Goal: Contribute content: Add original content to the website for others to see

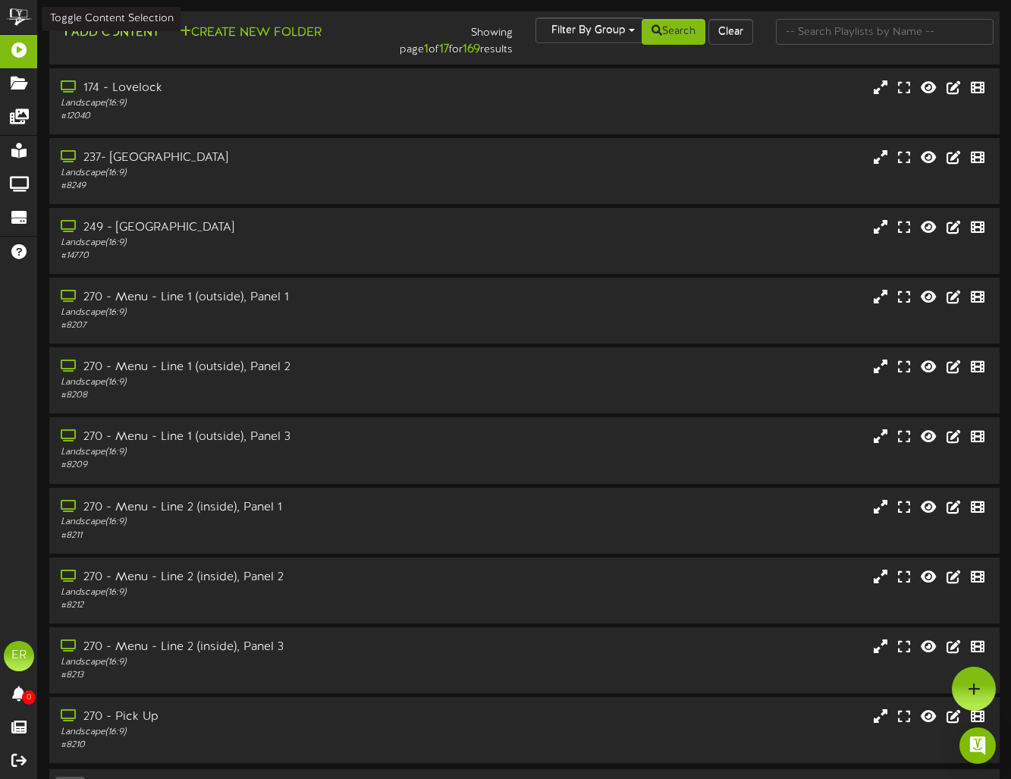
click at [126, 39] on button "Add Content" at bounding box center [109, 33] width 108 height 19
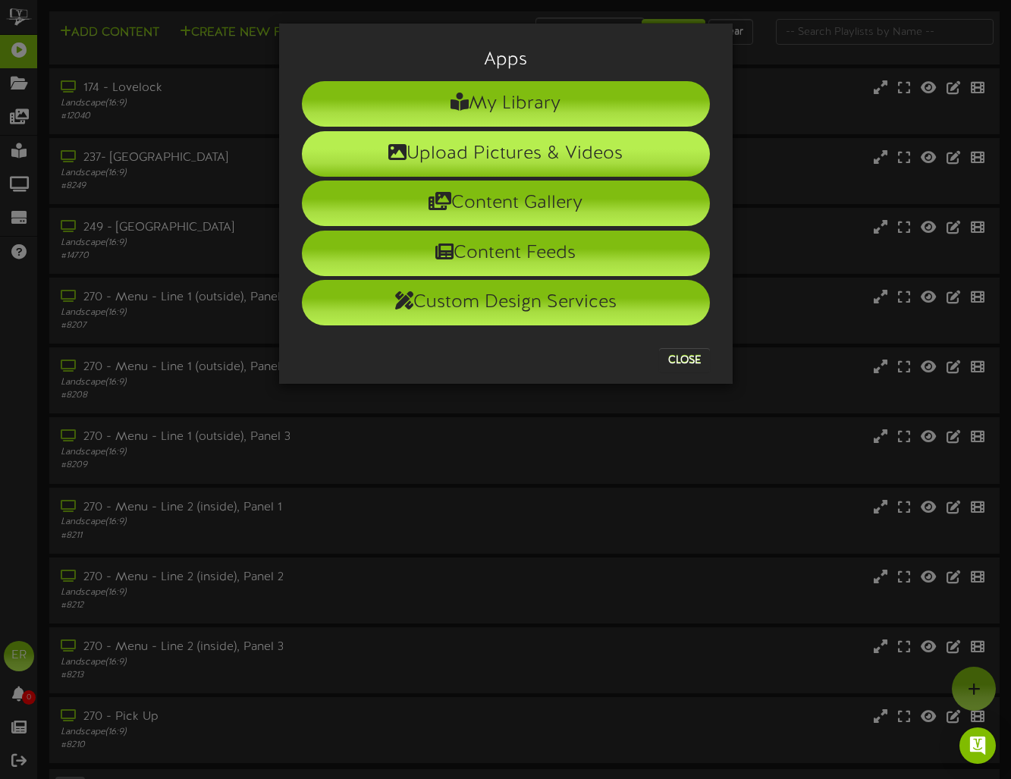
click at [535, 162] on li "Upload Pictures & Videos" at bounding box center [506, 153] width 408 height 45
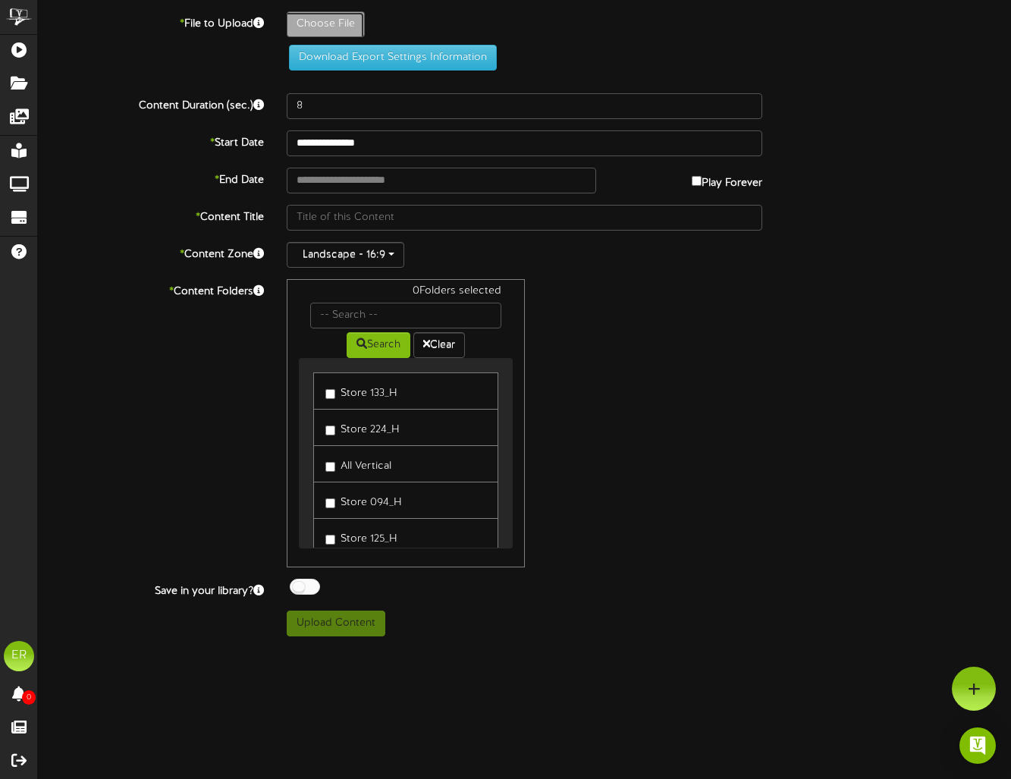
type input "**********"
type input "2025DessertRelease_MktPanHorzcopy"
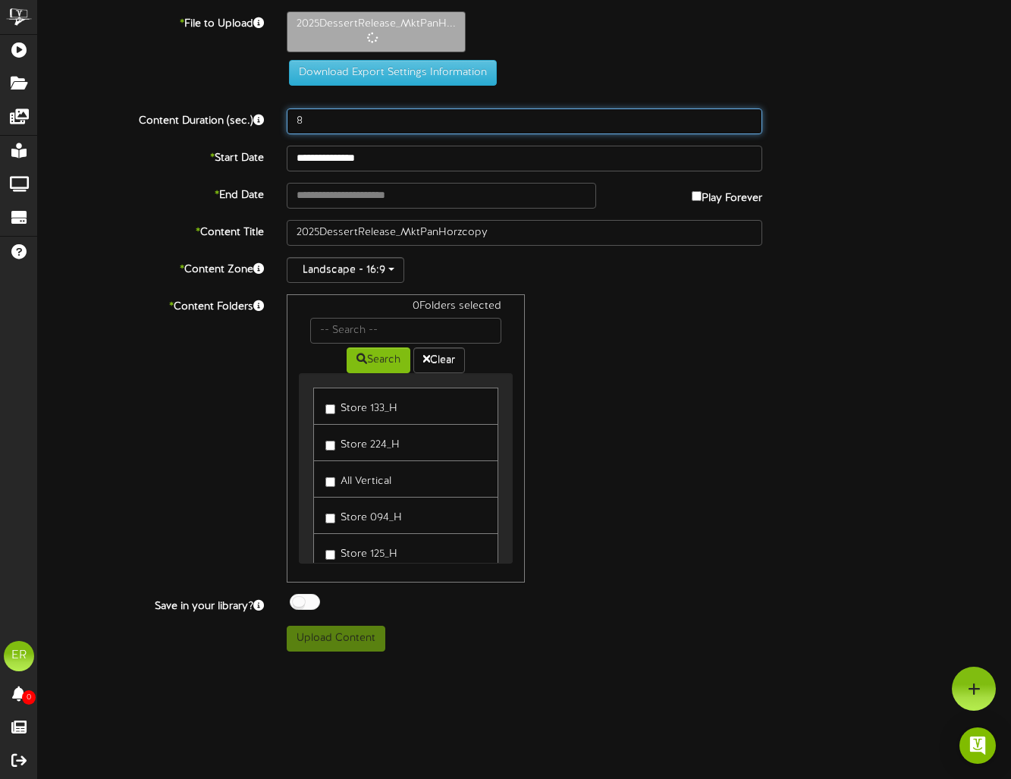
click at [337, 121] on input "8" at bounding box center [524, 121] width 475 height 26
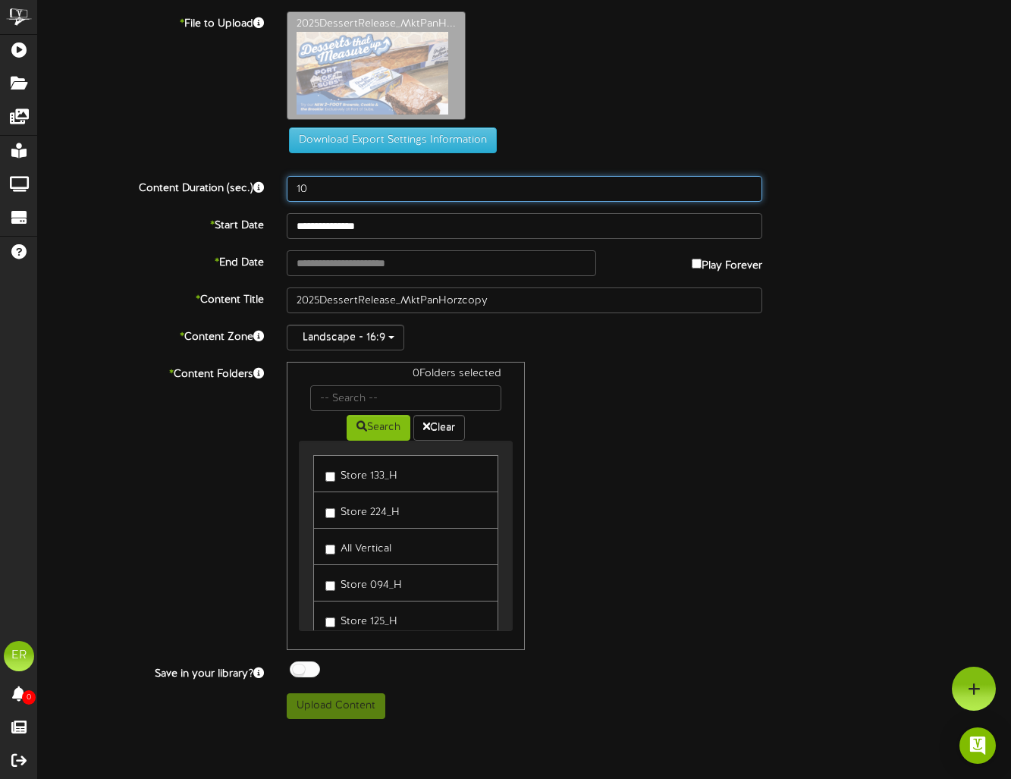
type input "10"
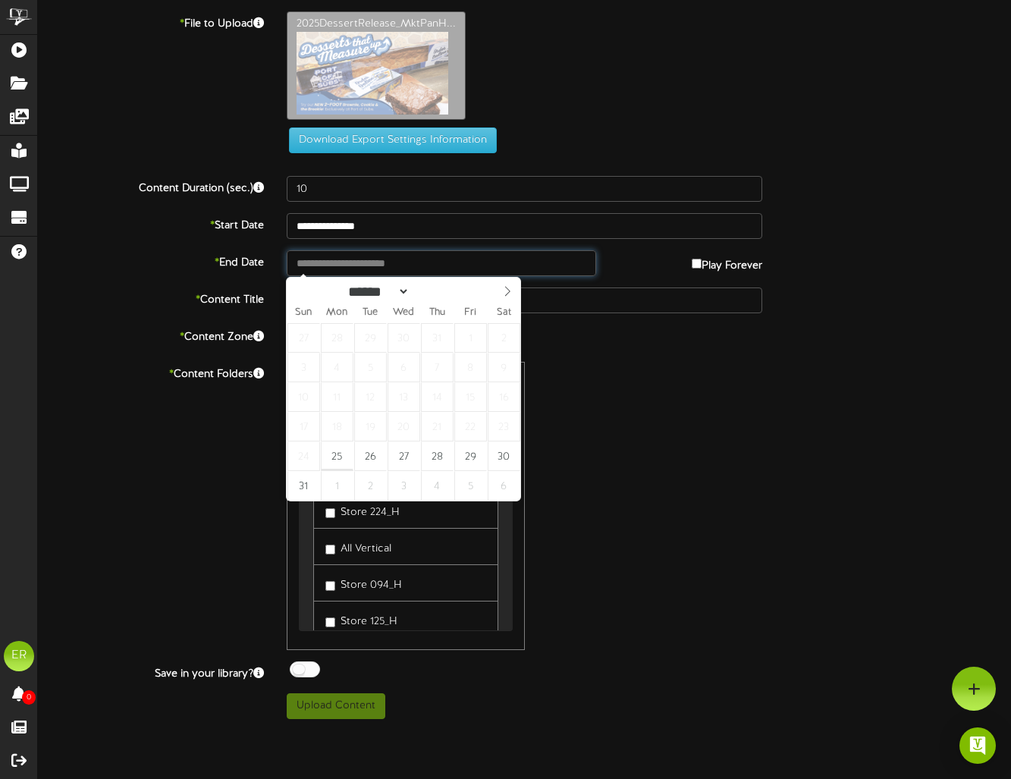
click at [422, 263] on input "text" at bounding box center [441, 263] width 309 height 26
type input "**********"
click at [503, 291] on icon at bounding box center [507, 291] width 11 height 11
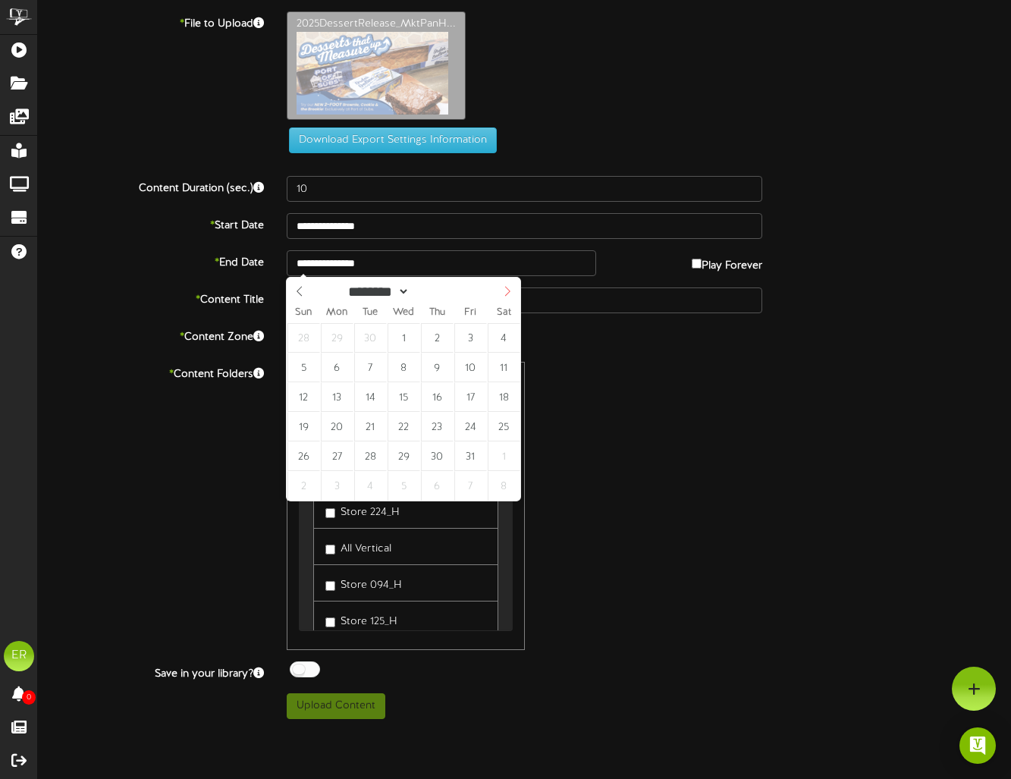
select select "**"
click at [503, 291] on icon at bounding box center [507, 291] width 11 height 11
type input "**********"
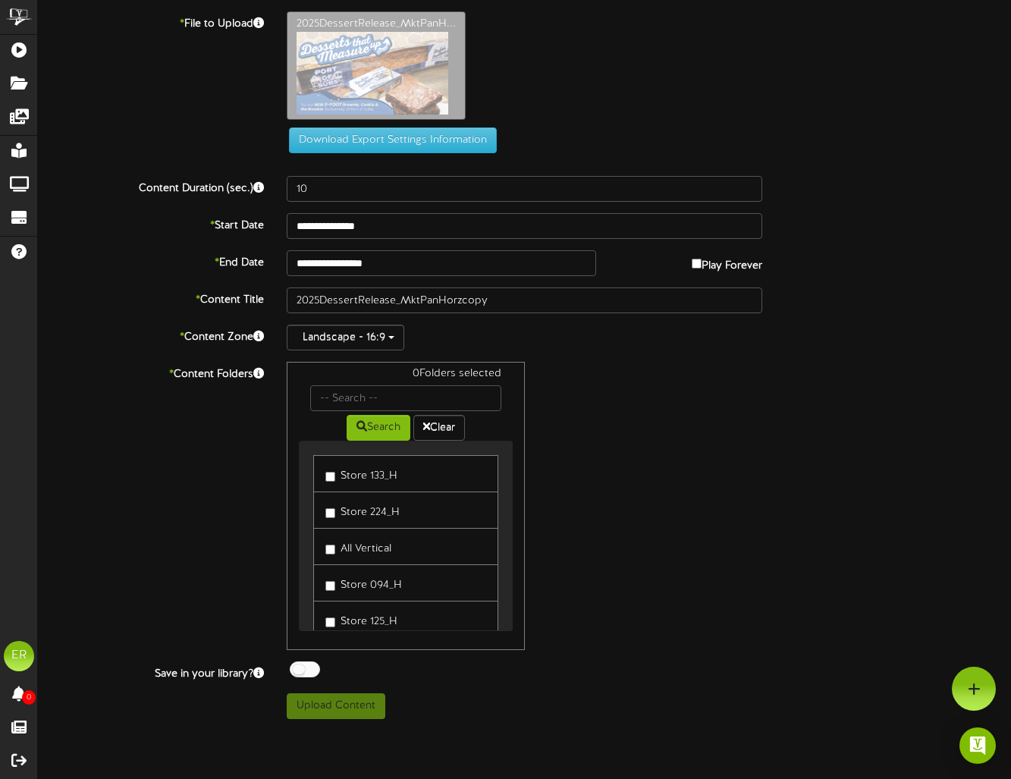
click at [700, 443] on div "0 Folders selected Search Clear Store 133_H Store 224_H" at bounding box center [524, 506] width 498 height 288
click at [516, 307] on input "2025DessertRelease_MktPanHorzcopy" at bounding box center [524, 300] width 475 height 26
drag, startPoint x: 401, startPoint y: 297, endPoint x: 622, endPoint y: 309, distance: 220.9
click at [622, 309] on input "2025DessertRelease_MktPanHorzcopy" at bounding box center [524, 300] width 475 height 26
click at [756, 422] on div "0 Folders selected Search Clear Store 133_H Store 224_H" at bounding box center [524, 506] width 498 height 288
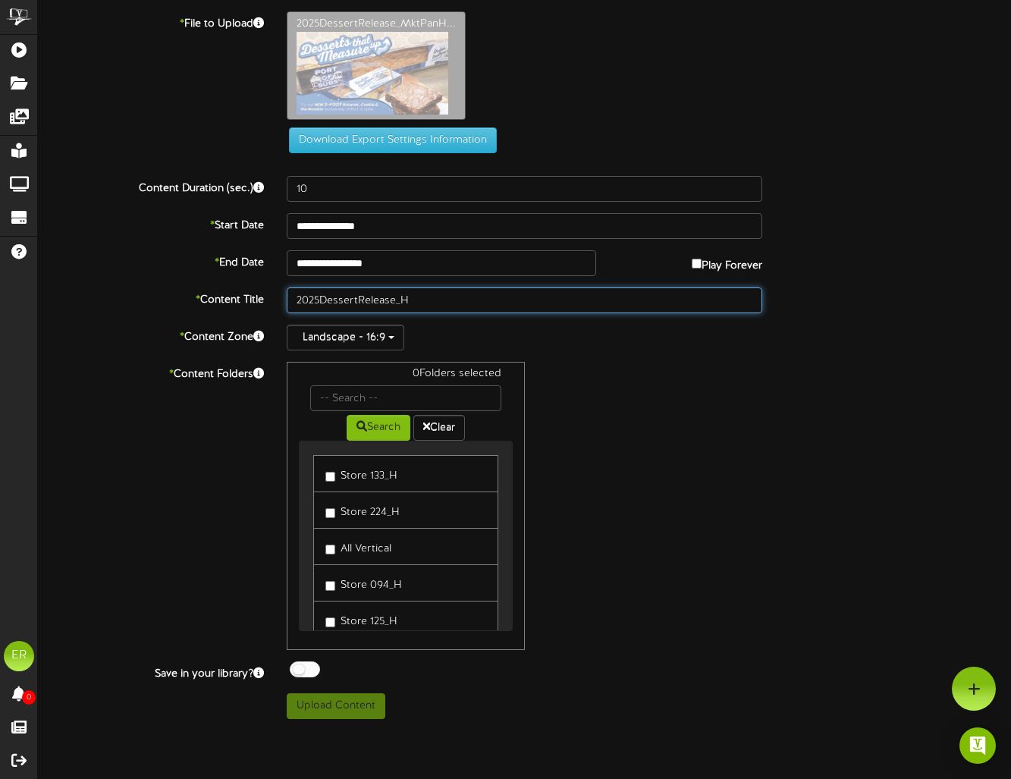
click at [321, 301] on input "2025DessertRelease_H" at bounding box center [524, 300] width 475 height 26
drag, startPoint x: 321, startPoint y: 301, endPoint x: 263, endPoint y: 297, distance: 58.5
click at [263, 297] on div "* Content Title 2025DessertRelease_H" at bounding box center [525, 300] width 996 height 26
drag, startPoint x: 456, startPoint y: 300, endPoint x: 247, endPoint y: 284, distance: 209.1
click at [247, 284] on div "**********" at bounding box center [524, 364] width 973 height 707
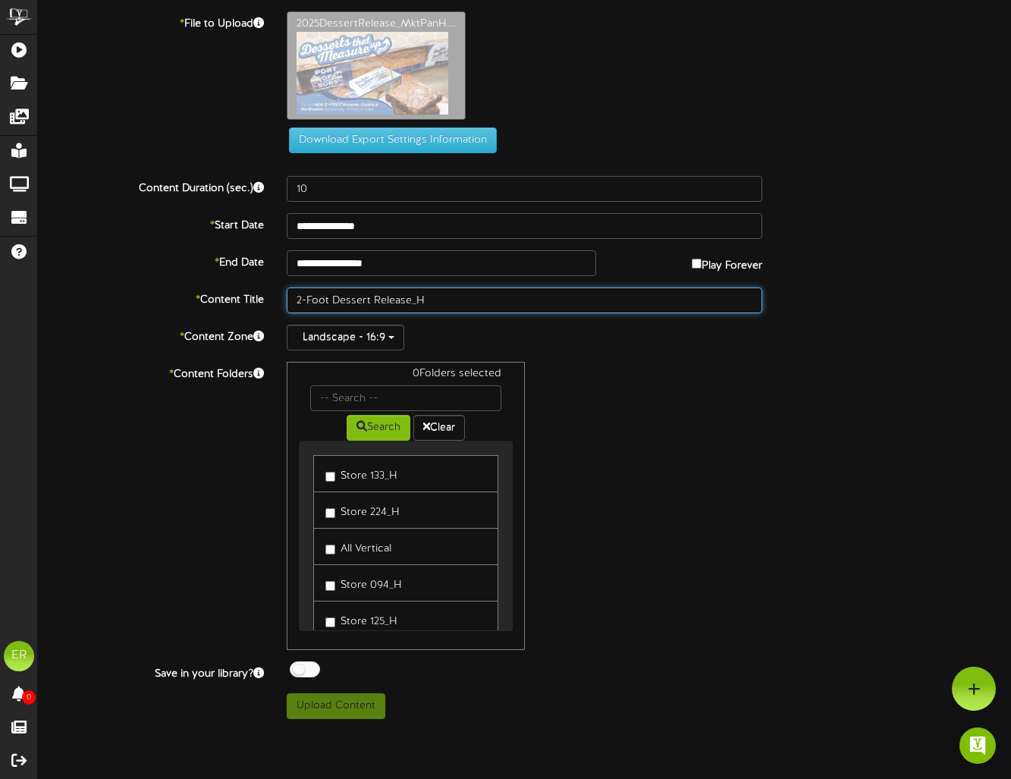
type input "2-Foot Dessert Release_H"
drag, startPoint x: 809, startPoint y: 516, endPoint x: 361, endPoint y: 455, distance: 452.2
click at [808, 516] on div "* Content Folders 0 Folders selected Search Clear Store 133_H Store 224_H" at bounding box center [525, 506] width 996 height 288
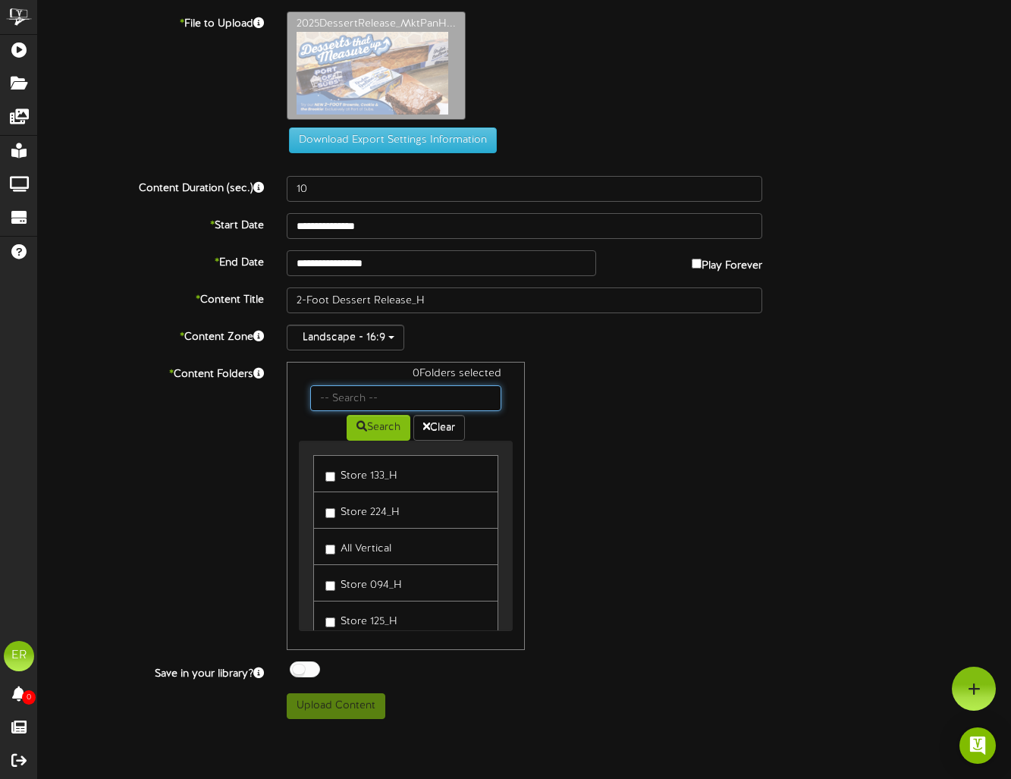
click at [356, 397] on input "text" at bounding box center [405, 398] width 190 height 26
type input "all ho"
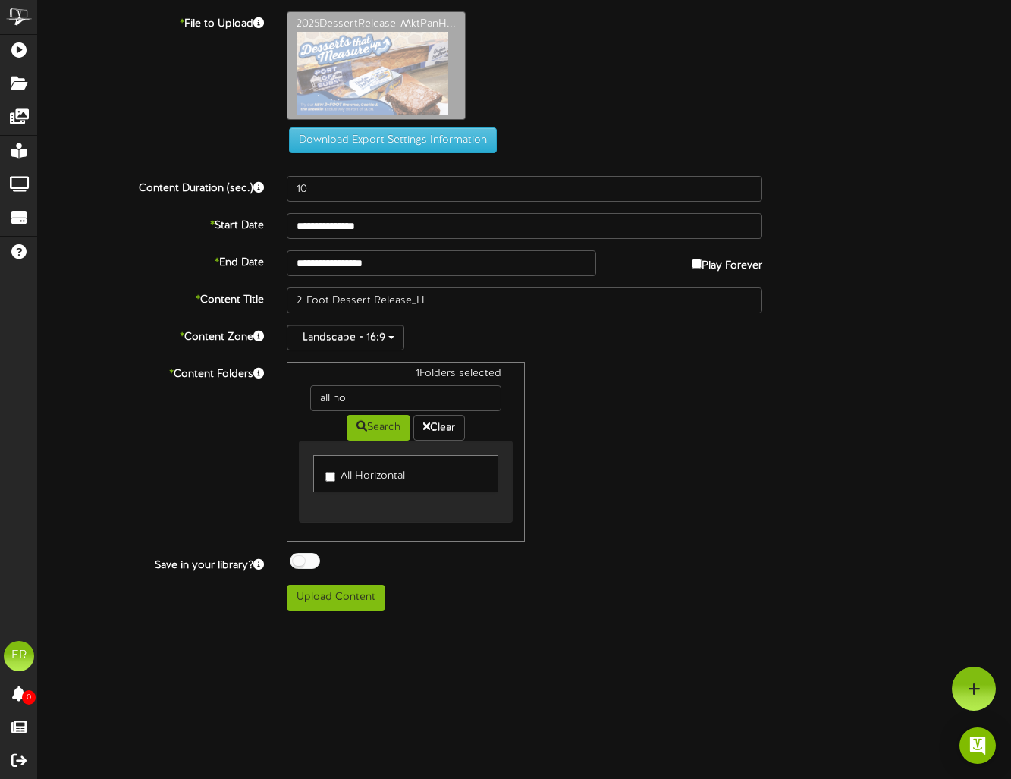
click at [790, 503] on div "* Content Folders 1 Folders selected all ho Search Clear All Horizontal" at bounding box center [525, 452] width 996 height 180
click at [345, 599] on button "Upload Content" at bounding box center [336, 598] width 99 height 26
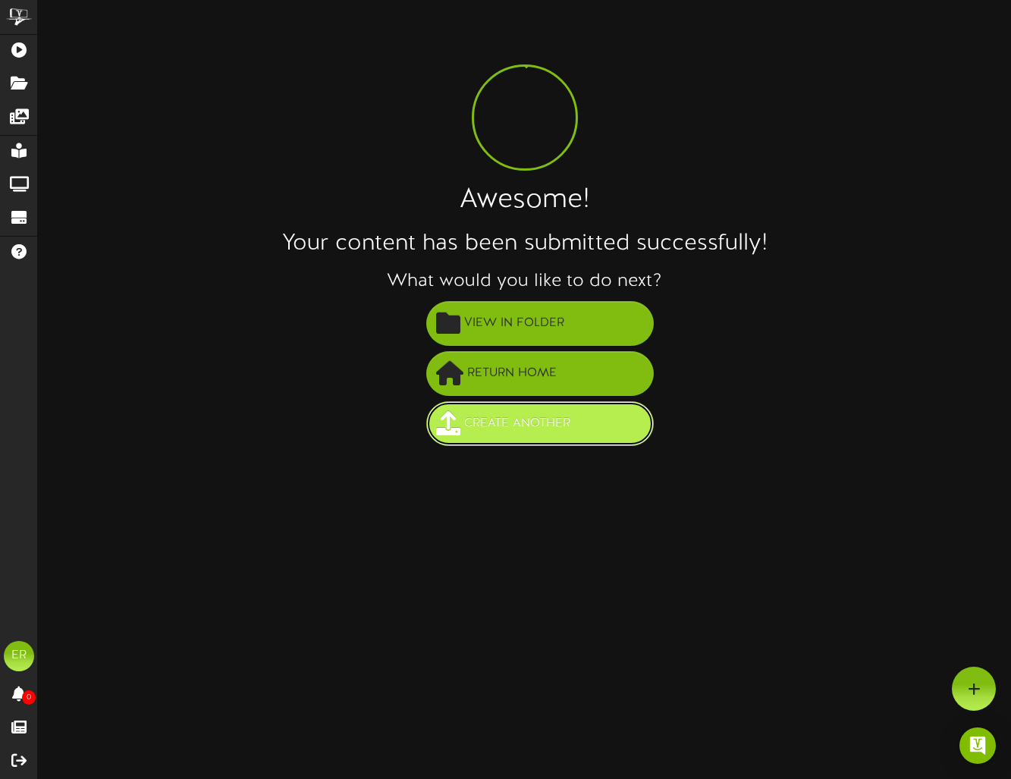
click at [506, 425] on span "Create Another" at bounding box center [517, 423] width 114 height 25
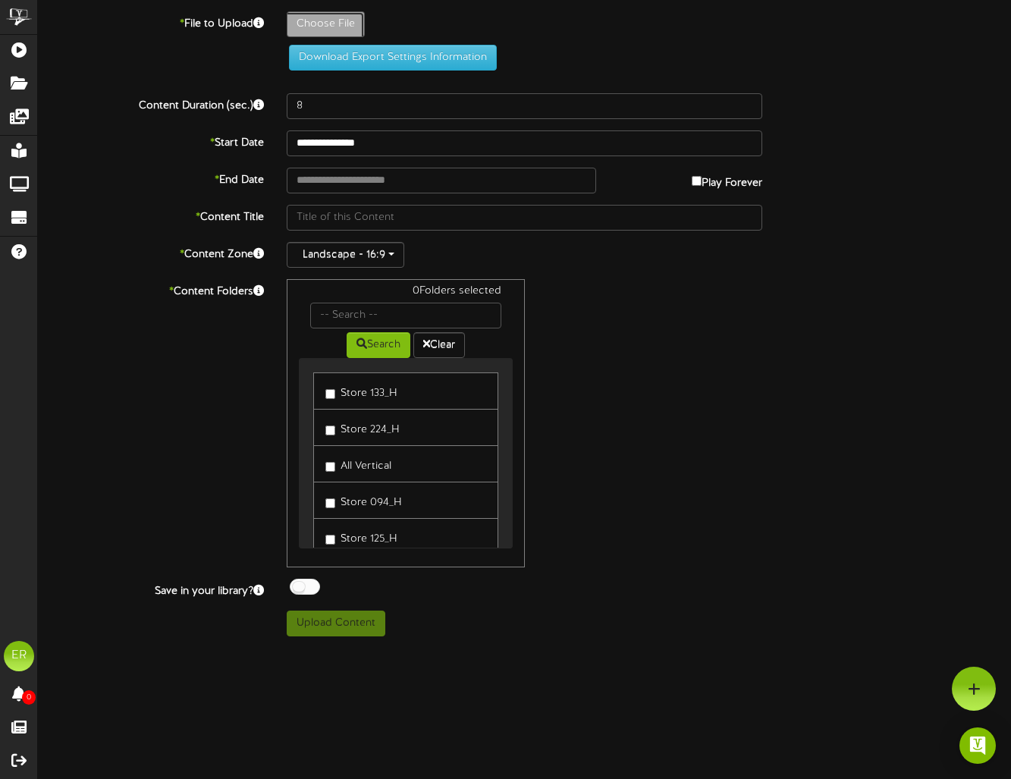
type input "**********"
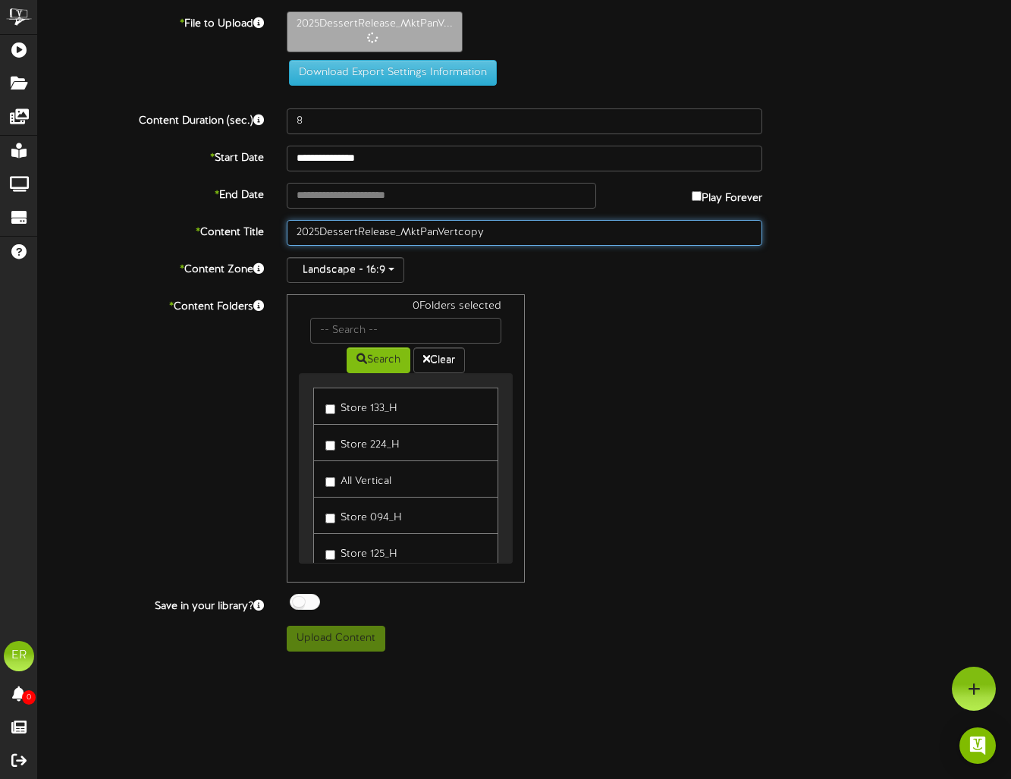
click at [383, 238] on input "2025DessertRelease_MktPanVertcopy" at bounding box center [524, 233] width 475 height 26
paste input "-Foot Dessert Release_H"
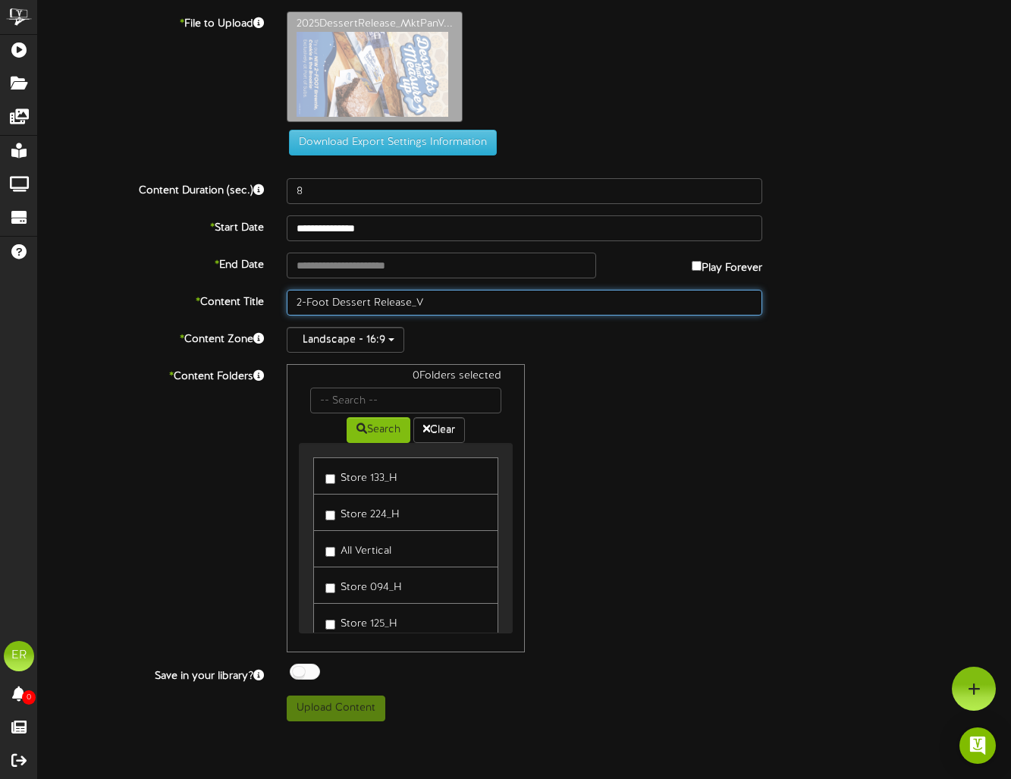
type input "2-Foot Dessert Release_V"
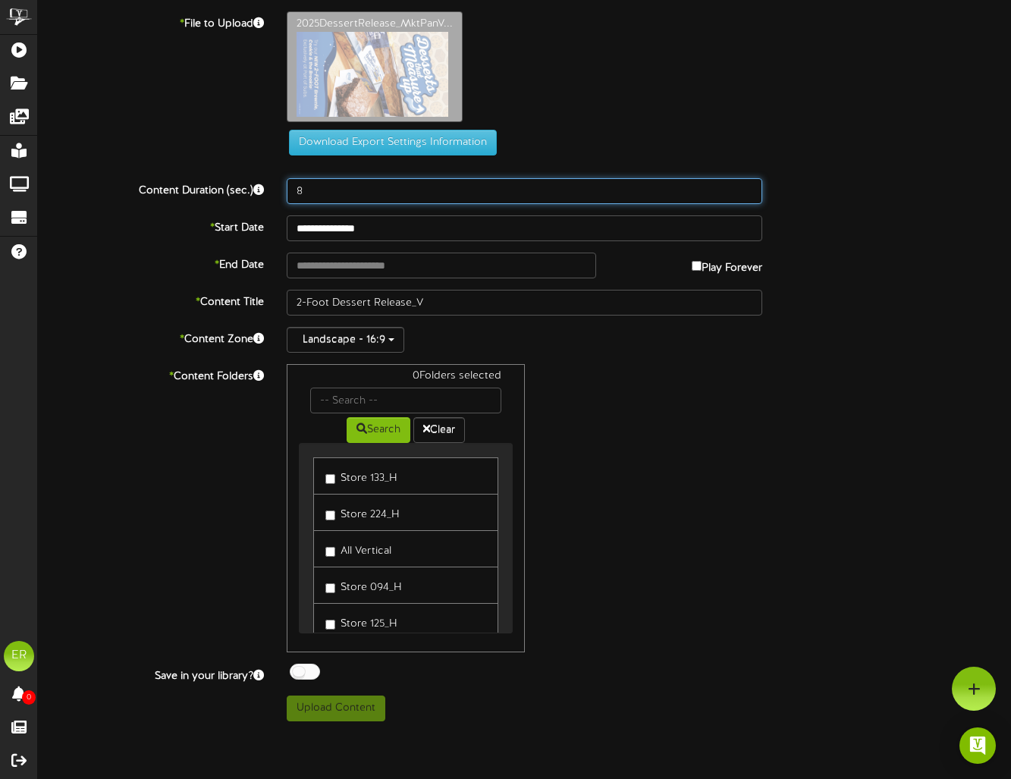
drag, startPoint x: 246, startPoint y: 181, endPoint x: 225, endPoint y: 180, distance: 20.5
click at [225, 180] on div "Content Duration (sec.) 8" at bounding box center [525, 191] width 996 height 26
type input "10"
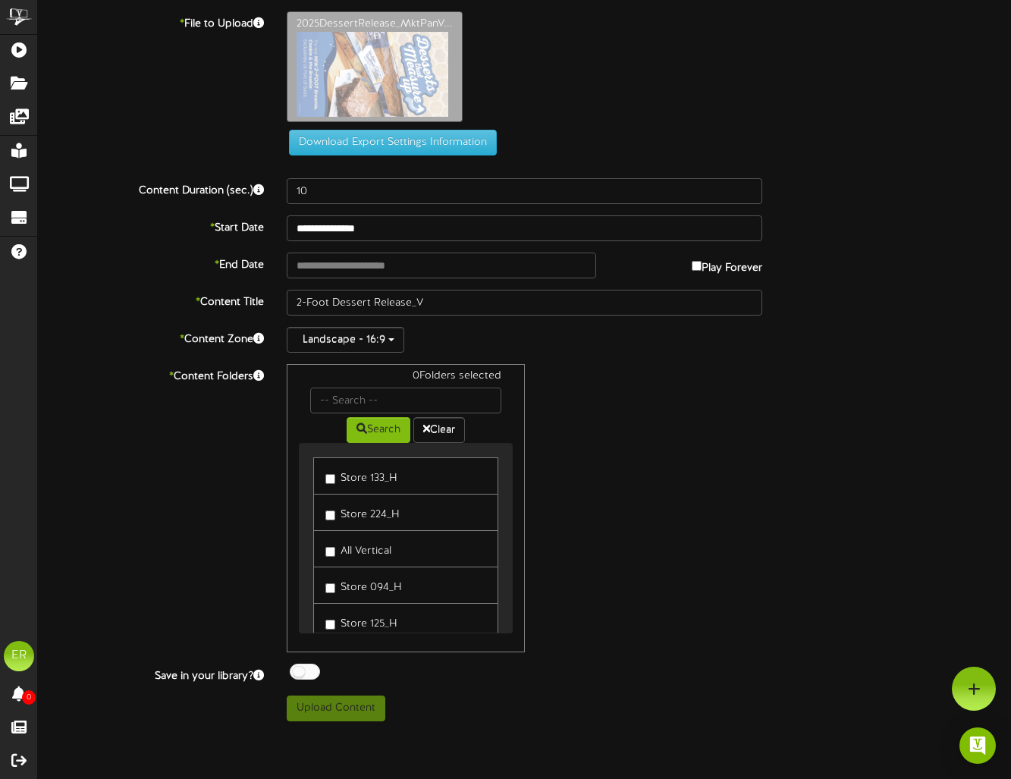
drag, startPoint x: 735, startPoint y: 499, endPoint x: 434, endPoint y: 289, distance: 367.1
click at [608, 405] on div "0 Folders selected Search Clear Store 133_H Store 224_H" at bounding box center [524, 508] width 498 height 288
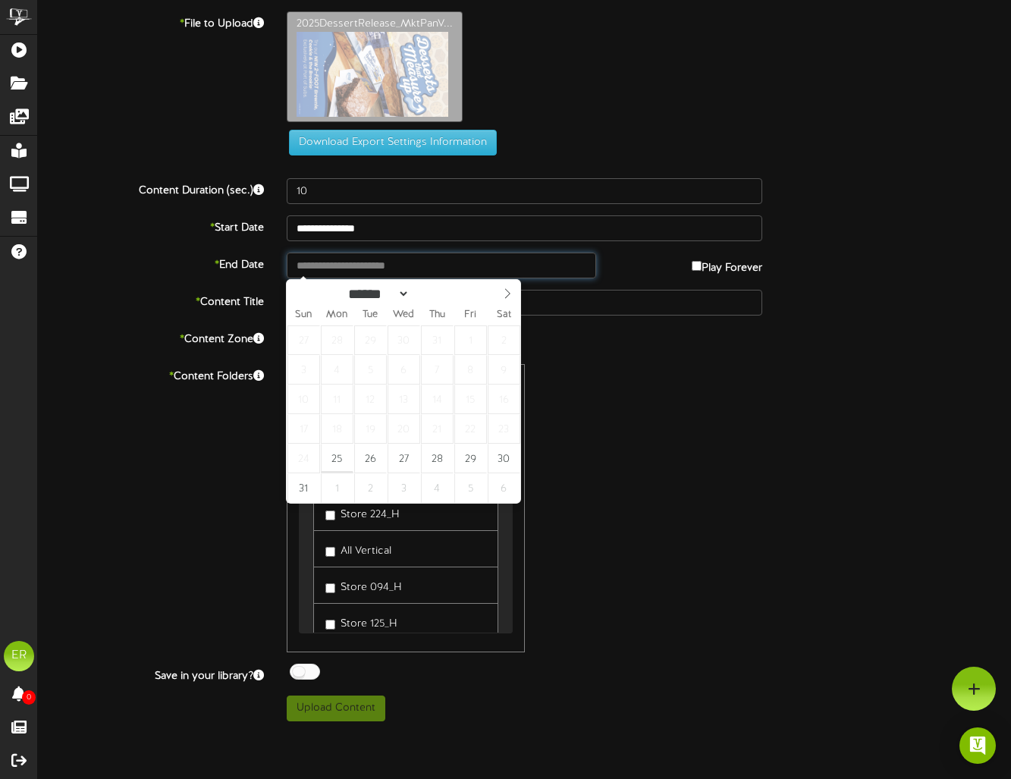
click at [423, 259] on input "text" at bounding box center [441, 265] width 309 height 26
type input "**********"
click at [500, 293] on span at bounding box center [507, 293] width 26 height 26
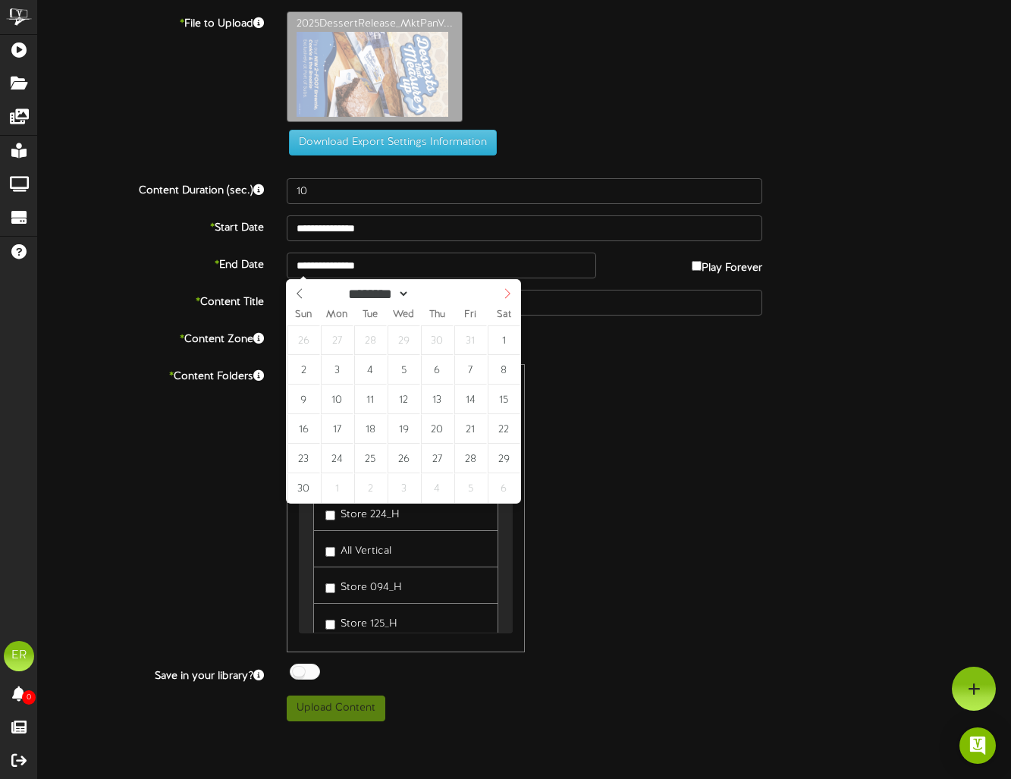
select select "**"
click at [509, 290] on icon at bounding box center [507, 293] width 11 height 11
type input "**********"
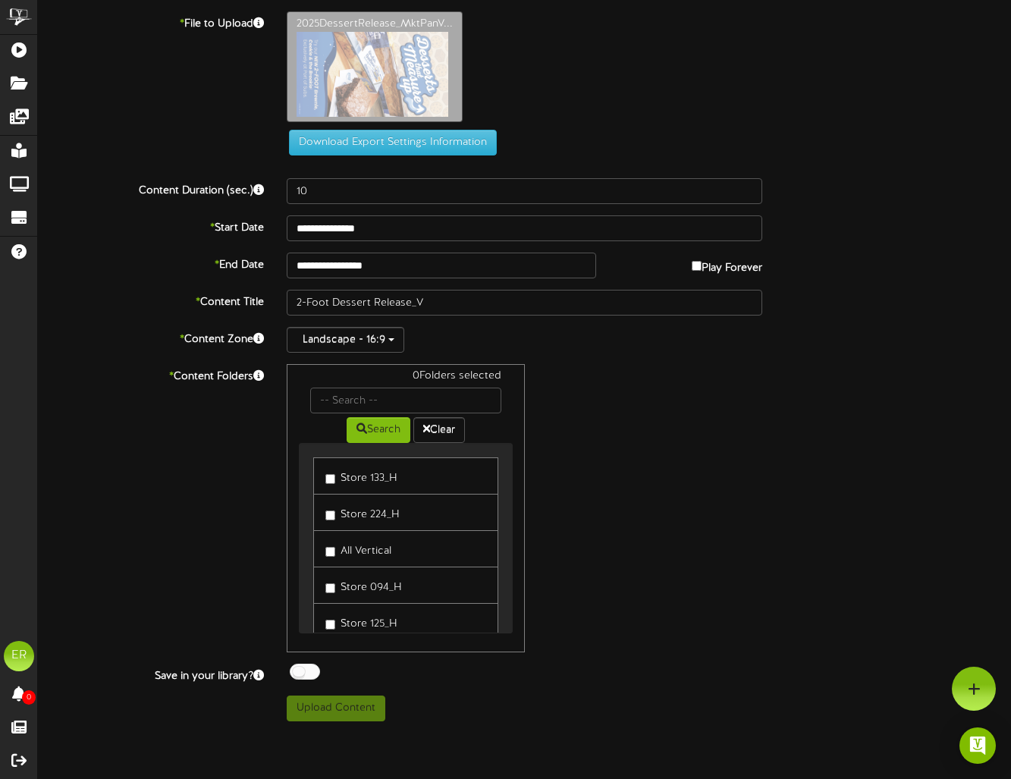
click at [712, 487] on div "0 Folders selected Search Clear Store 133_H Store 224_H" at bounding box center [524, 508] width 498 height 288
click at [387, 397] on input "text" at bounding box center [405, 400] width 190 height 26
type input "a"
type input "all vert"
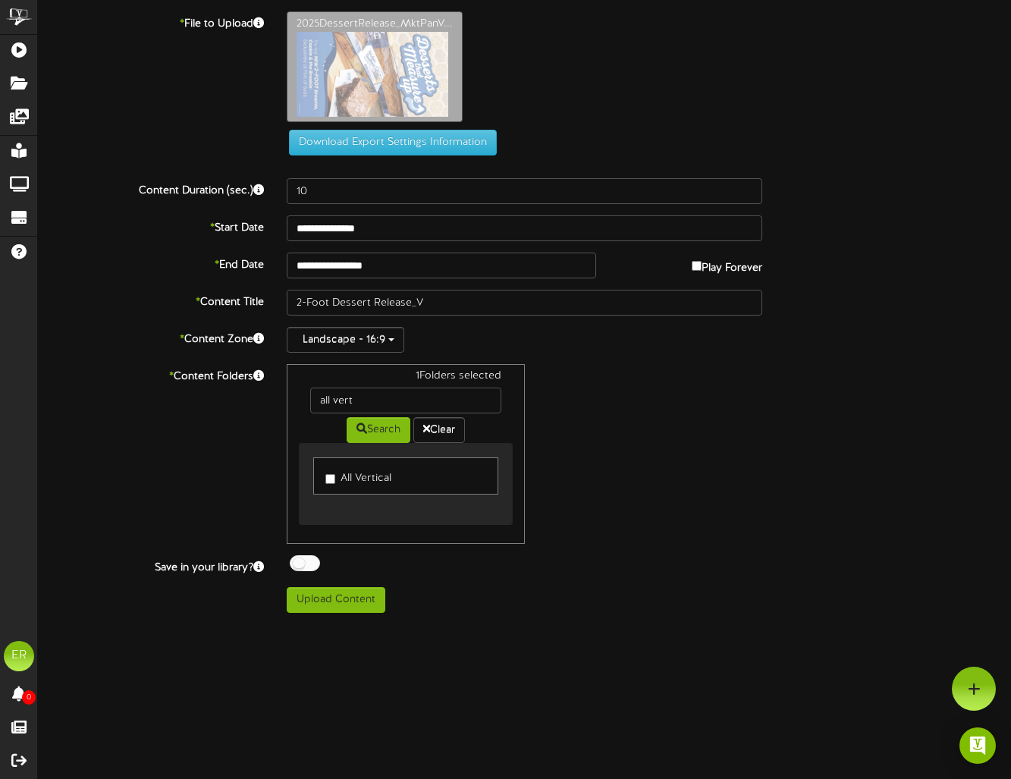
click at [705, 624] on html "ChannelValet Playlists Folders Messages My Library Groups Devices Help ER [PERS…" at bounding box center [505, 312] width 1011 height 624
click at [323, 606] on button "Upload Content" at bounding box center [336, 600] width 99 height 26
